Goal: Information Seeking & Learning: Learn about a topic

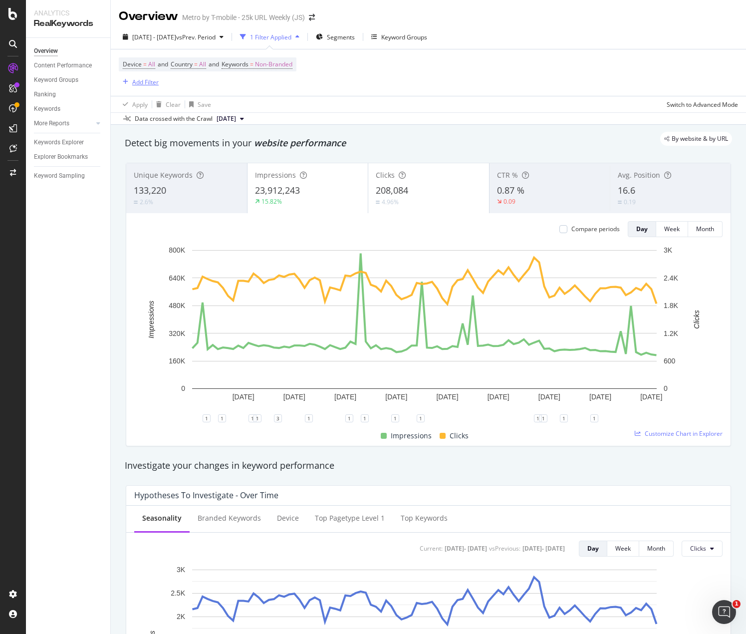
click at [141, 82] on div "Add Filter" at bounding box center [145, 82] width 26 height 8
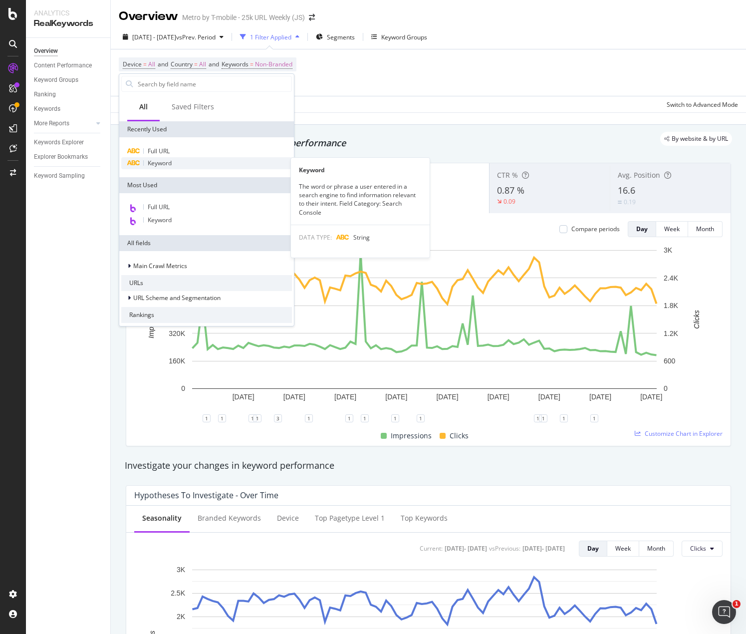
click at [168, 163] on span "Keyword" at bounding box center [160, 163] width 24 height 8
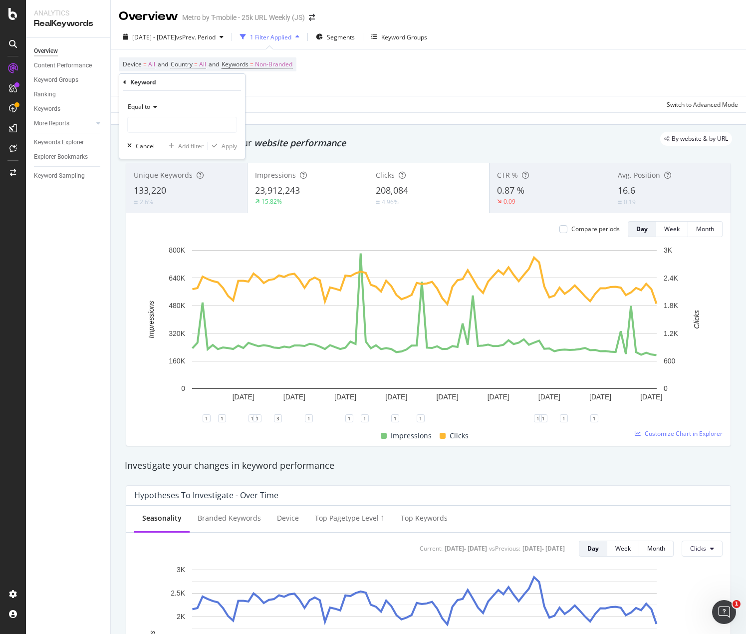
click at [153, 106] on icon at bounding box center [153, 107] width 7 height 6
click at [147, 200] on div "Contains" at bounding box center [183, 205] width 107 height 13
click at [161, 131] on input "text" at bounding box center [182, 125] width 109 height 16
type input "prepaid"
click at [222, 147] on div "Apply" at bounding box center [228, 146] width 15 height 8
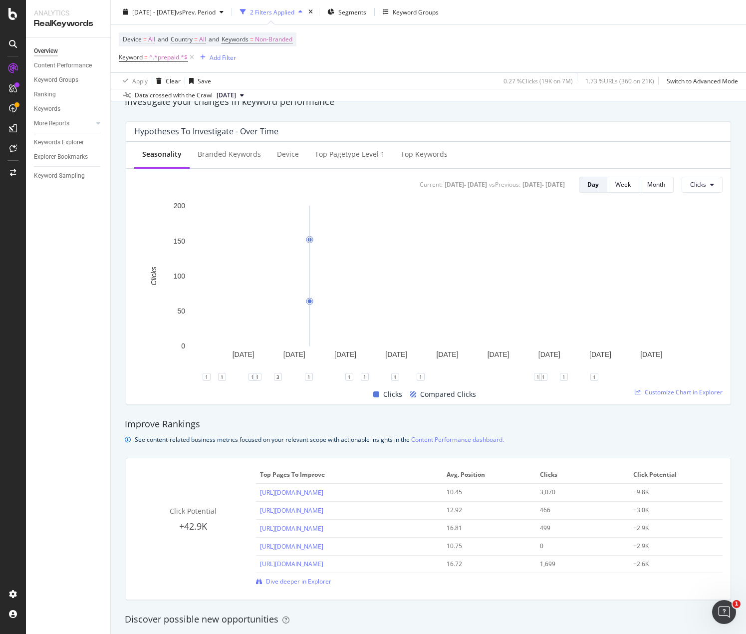
scroll to position [349, 0]
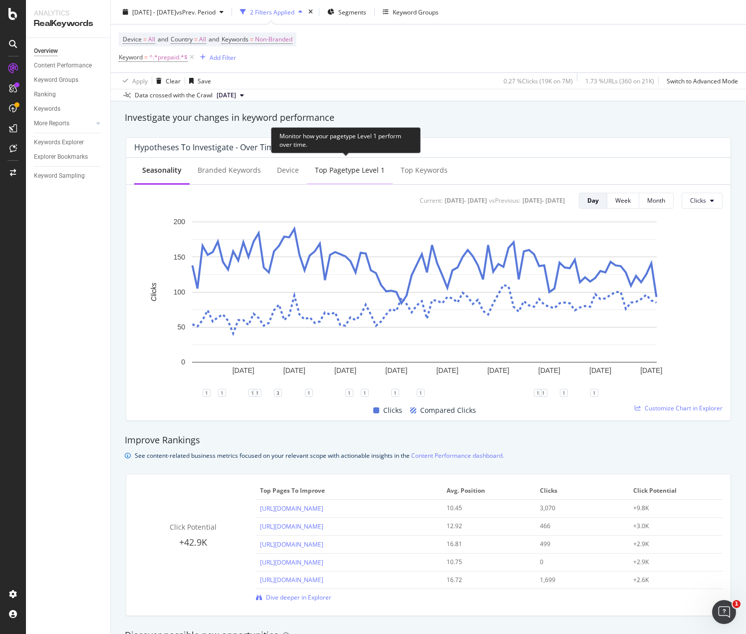
click at [341, 169] on div "Top pagetype Level 1" at bounding box center [350, 170] width 70 height 10
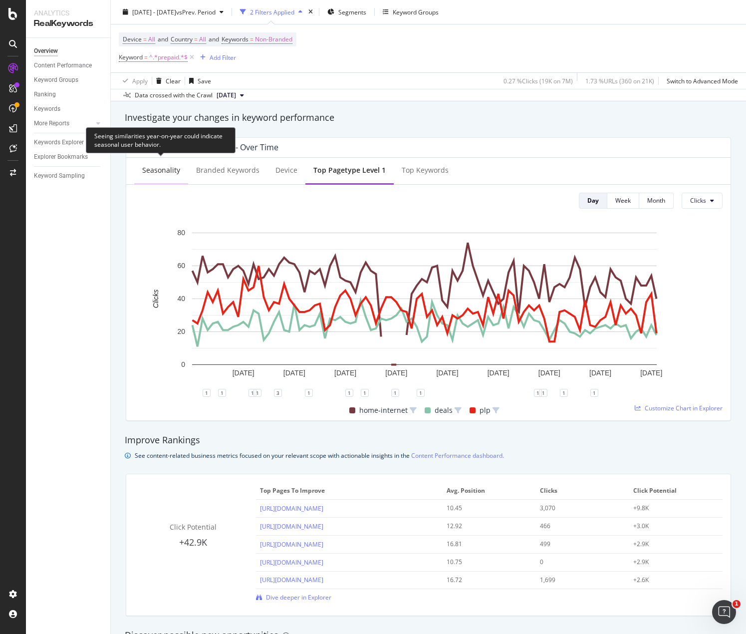
click at [168, 174] on div "Seasonality" at bounding box center [161, 170] width 38 height 10
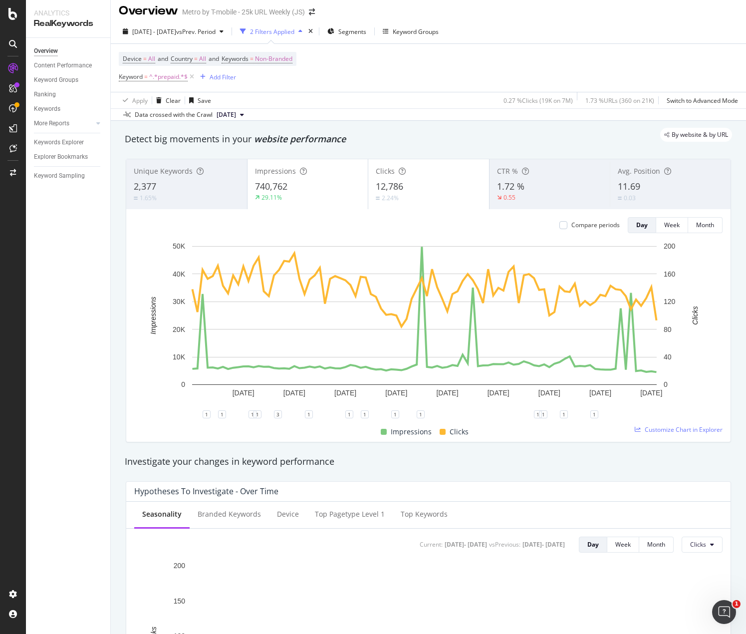
scroll to position [0, 0]
